Goal: Task Accomplishment & Management: Complete application form

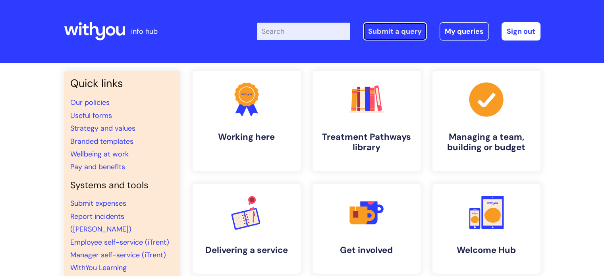
click at [373, 27] on link "Submit a query" at bounding box center [395, 31] width 64 height 18
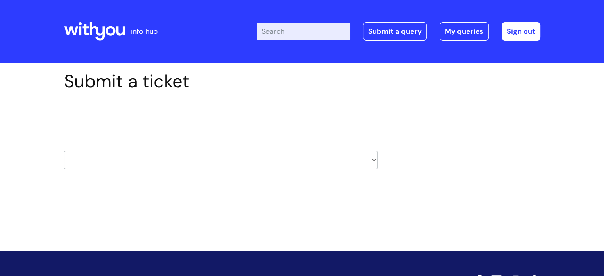
click at [187, 165] on select "HR / People IT and Support Clinical Drug Alerts Finance Accounts Data Support T…" at bounding box center [221, 160] width 314 height 18
select select "it_and_support"
click at [64, 151] on select "HR / People IT and Support Clinical Drug Alerts Finance Accounts Data Support T…" at bounding box center [221, 160] width 314 height 18
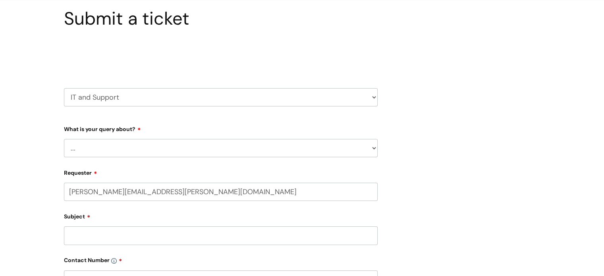
scroll to position [119, 0]
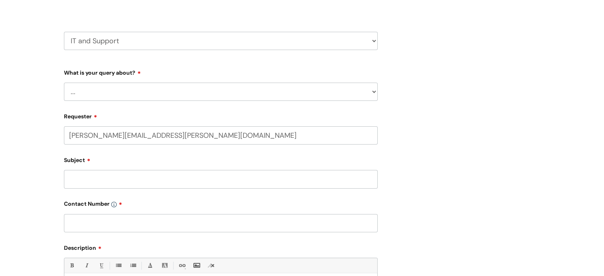
select select "80004418364"
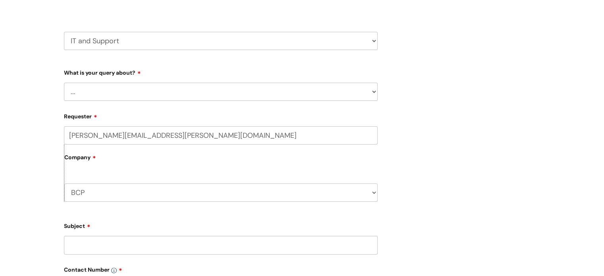
click at [150, 96] on select "... Mobile Phone Reset & MFA Accounts, Starters and Leavers IT Hardware issue I…" at bounding box center [221, 92] width 314 height 18
select select "Something Else"
click at [64, 83] on select "... Mobile Phone Reset & MFA Accounts, Starters and Leavers IT Hardware issue I…" at bounding box center [221, 92] width 314 height 18
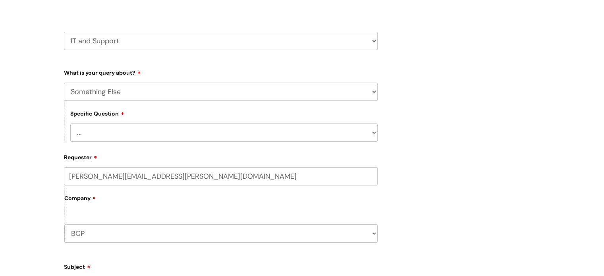
click at [138, 134] on select "... My problem is not listed" at bounding box center [223, 132] width 307 height 18
select select "My problem is not listed"
click at [70, 123] on select "... My problem is not listed" at bounding box center [223, 132] width 307 height 18
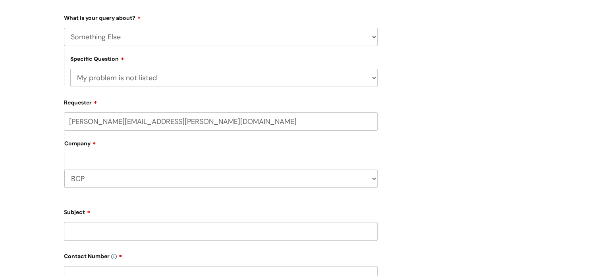
scroll to position [238, 0]
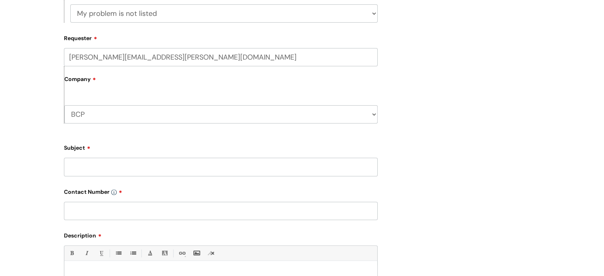
click at [137, 168] on input "Subject" at bounding box center [221, 167] width 314 height 18
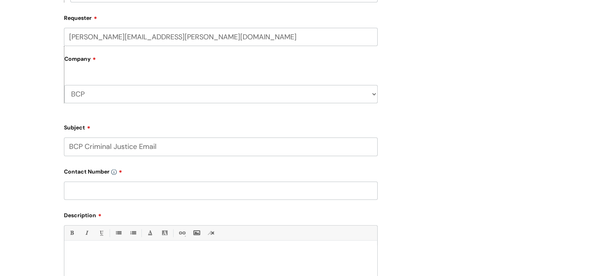
scroll to position [278, 0]
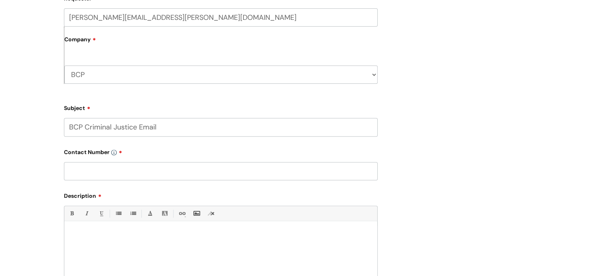
type input "BCP Criminal Justice Email"
click at [122, 173] on input "text" at bounding box center [221, 171] width 314 height 18
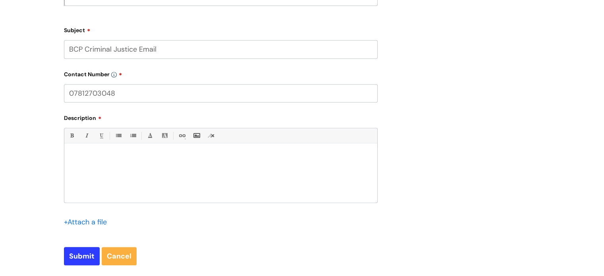
scroll to position [357, 0]
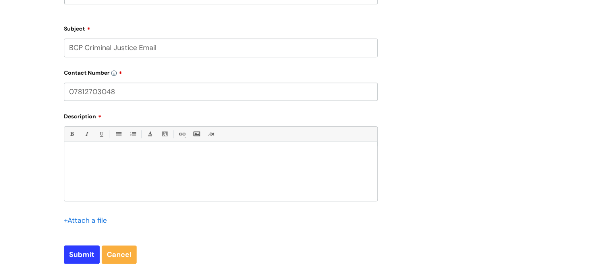
type input "07812703048"
click at [131, 192] on div at bounding box center [220, 173] width 313 height 55
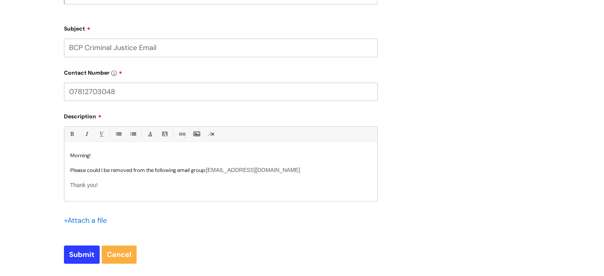
scroll to position [2, 0]
click at [80, 257] on input "Submit" at bounding box center [82, 254] width 36 height 18
type input "Please Wait..."
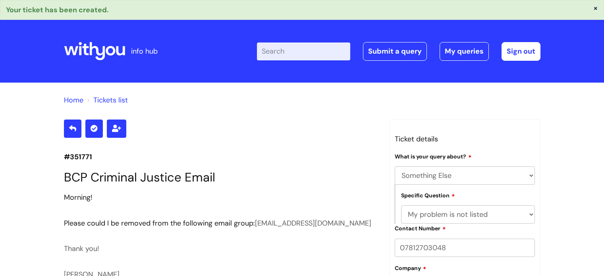
select select "Something Else"
select select "My problem is not listed"
